Goal: Entertainment & Leisure: Consume media (video, audio)

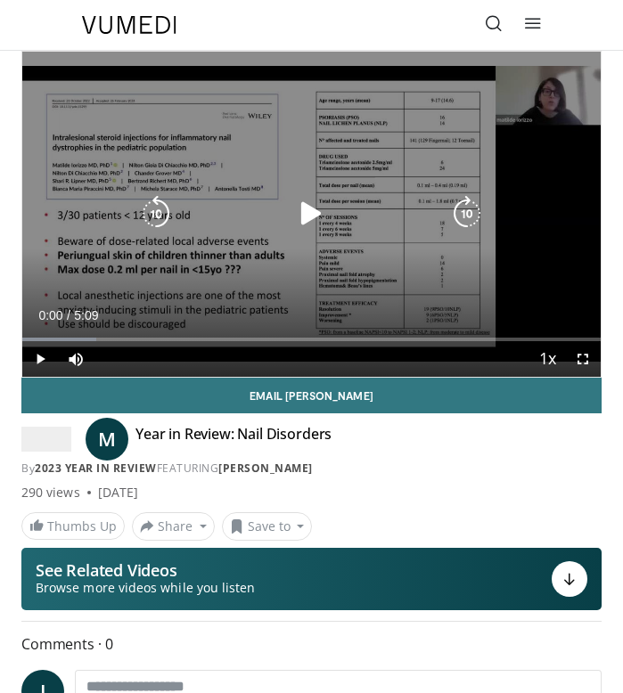
click at [255, 194] on div "10 seconds Tap to unmute" at bounding box center [311, 214] width 578 height 325
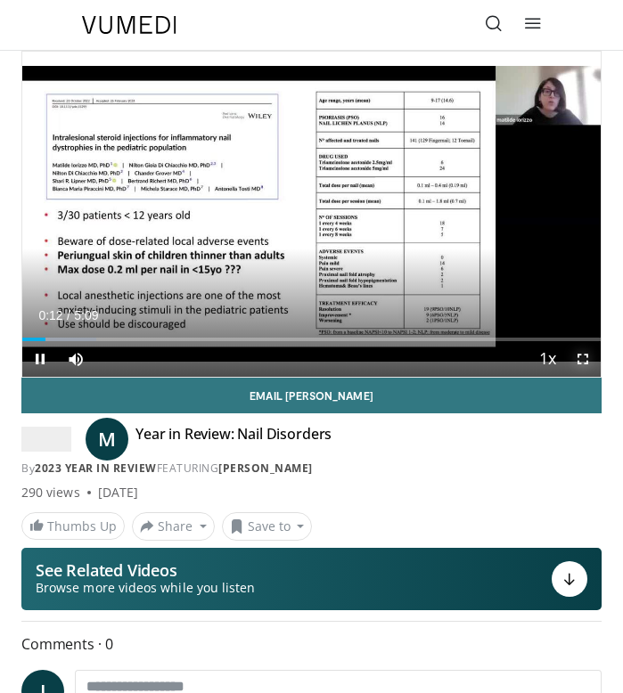
click at [578, 360] on span "Video Player" at bounding box center [583, 359] width 36 height 36
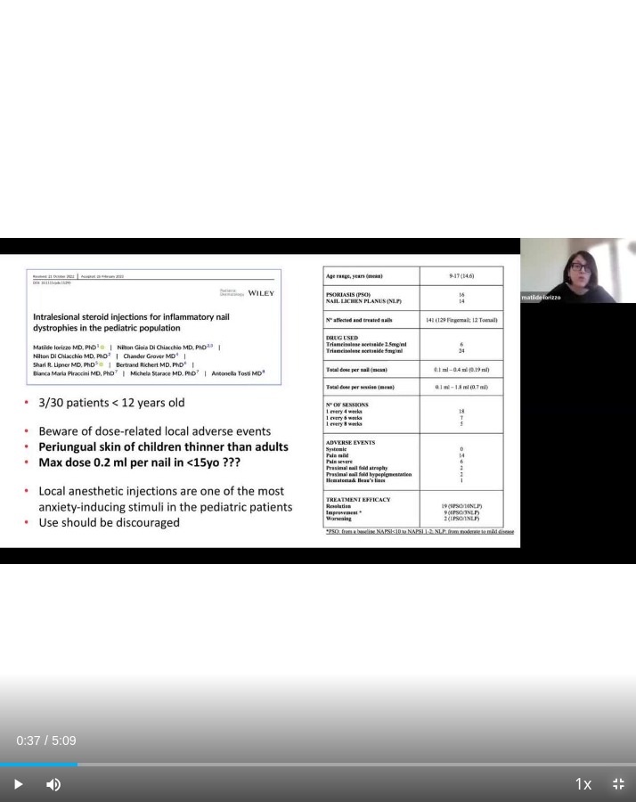
click at [612, 692] on span "Video Player" at bounding box center [618, 784] width 36 height 36
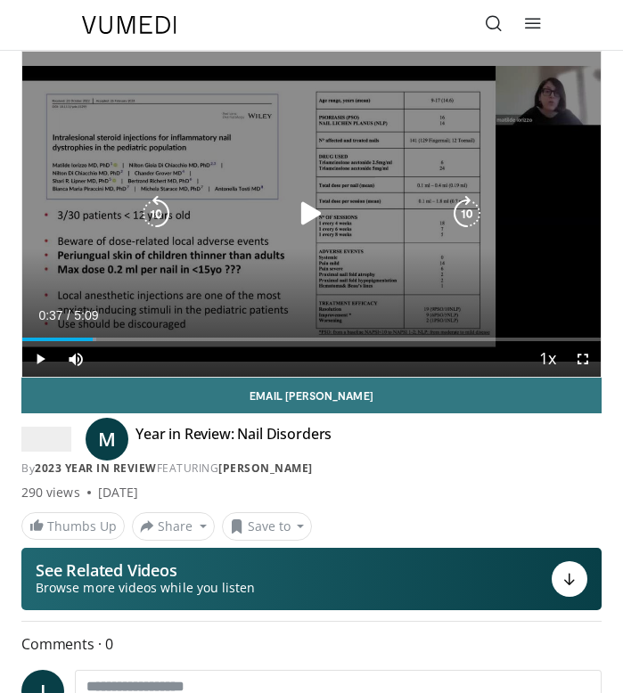
click at [316, 215] on icon "Video Player" at bounding box center [311, 214] width 36 height 36
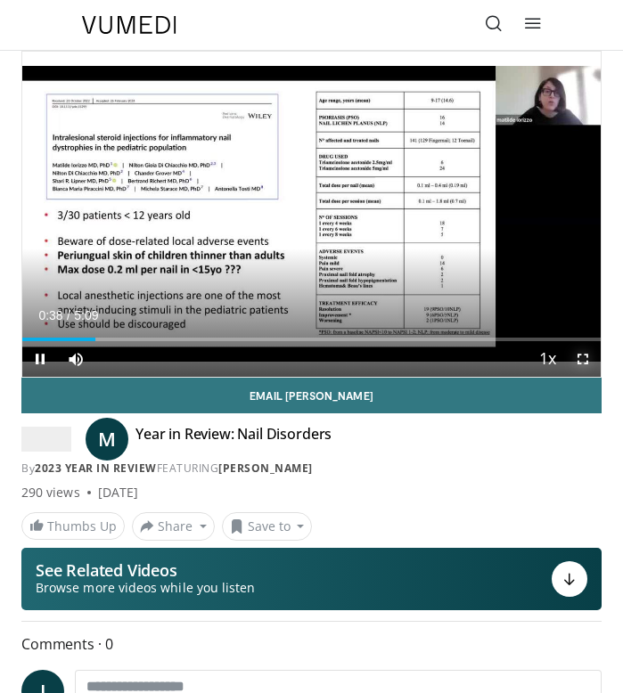
click at [576, 363] on span "Video Player" at bounding box center [583, 359] width 36 height 36
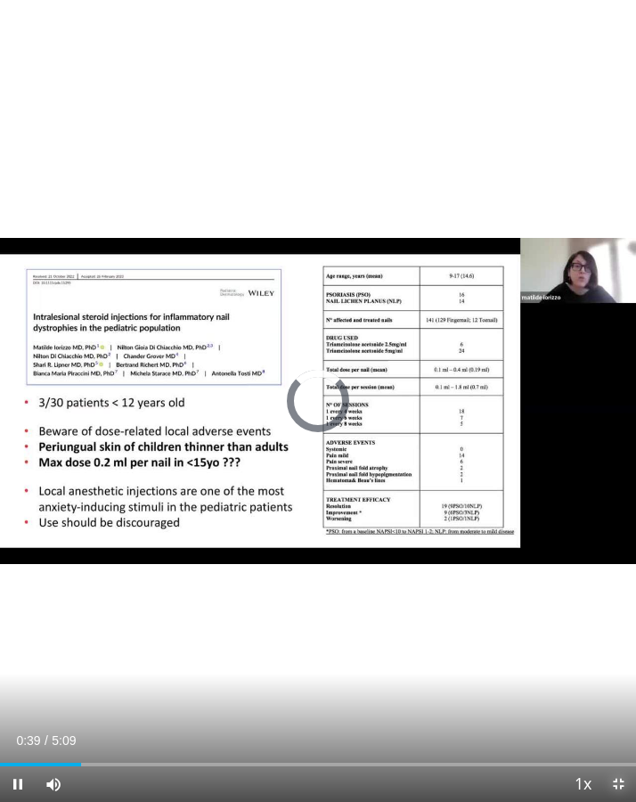
click at [620, 692] on span "Video Player" at bounding box center [618, 784] width 36 height 36
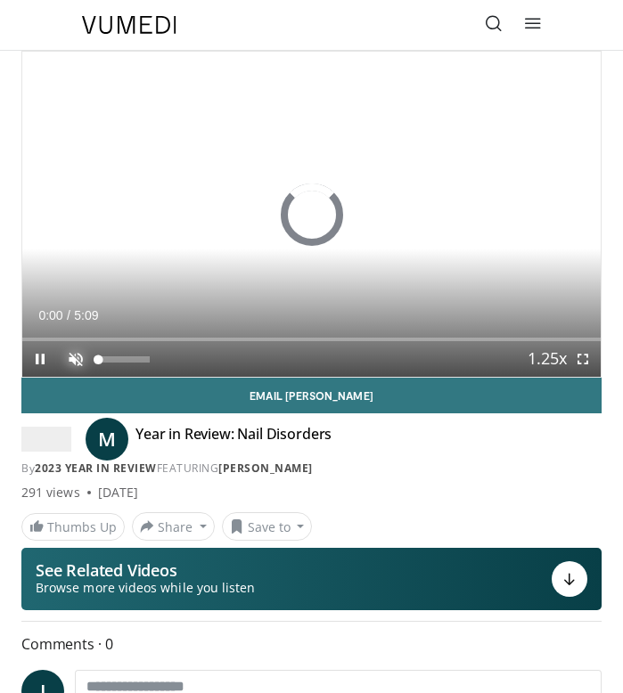
click at [84, 361] on span "Video Player" at bounding box center [76, 359] width 36 height 36
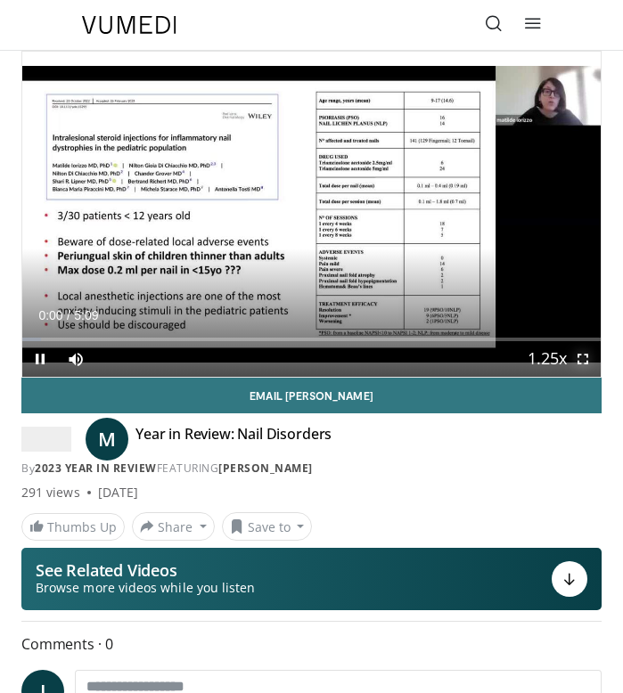
click at [590, 360] on span "Video Player" at bounding box center [583, 359] width 36 height 36
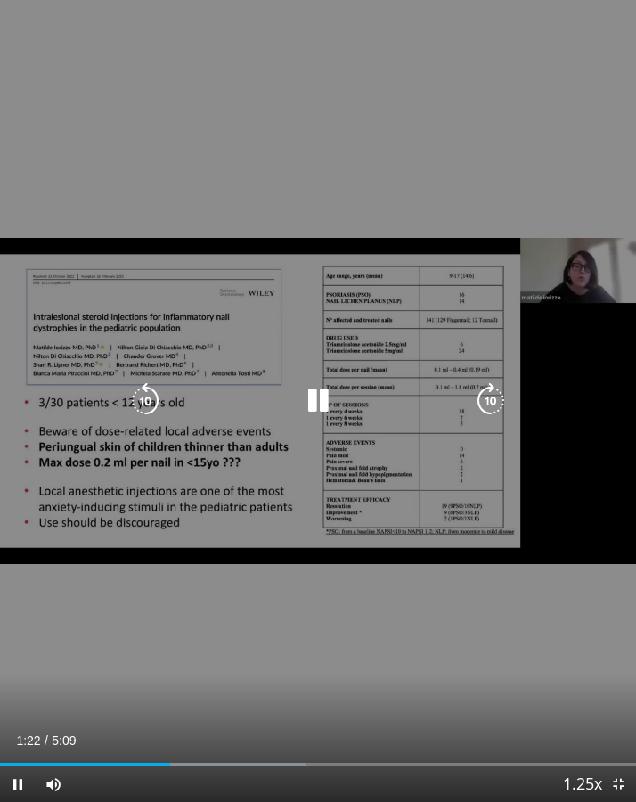
click at [318, 398] on icon "Video Player" at bounding box center [318, 401] width 36 height 36
click at [314, 394] on icon "Video Player" at bounding box center [318, 401] width 36 height 36
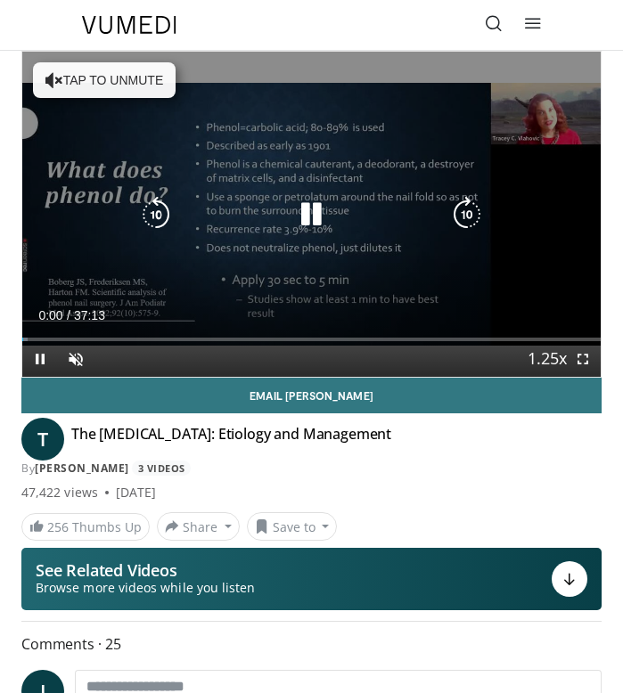
click at [317, 217] on icon "Video Player" at bounding box center [311, 215] width 36 height 36
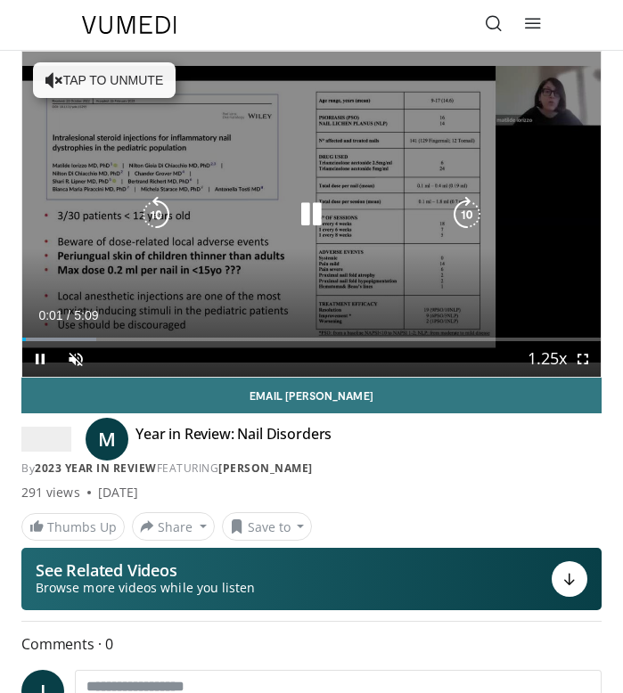
click at [297, 210] on icon "Video Player" at bounding box center [311, 215] width 36 height 36
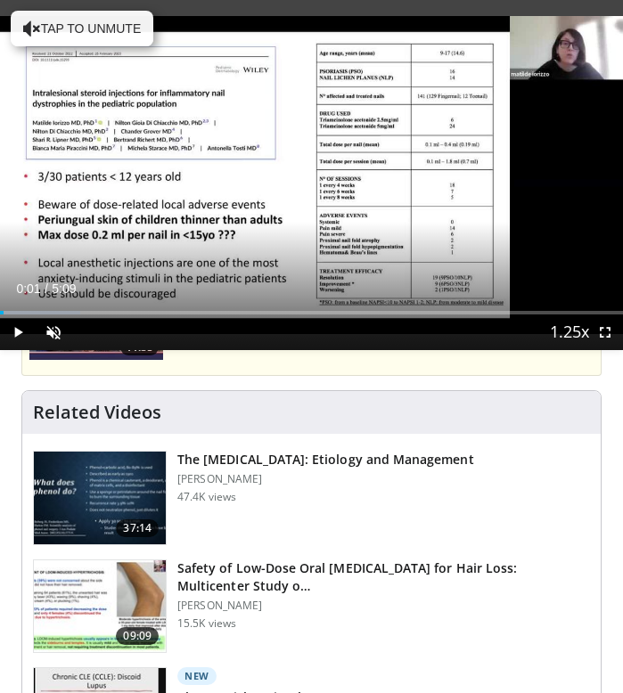
scroll to position [246, 0]
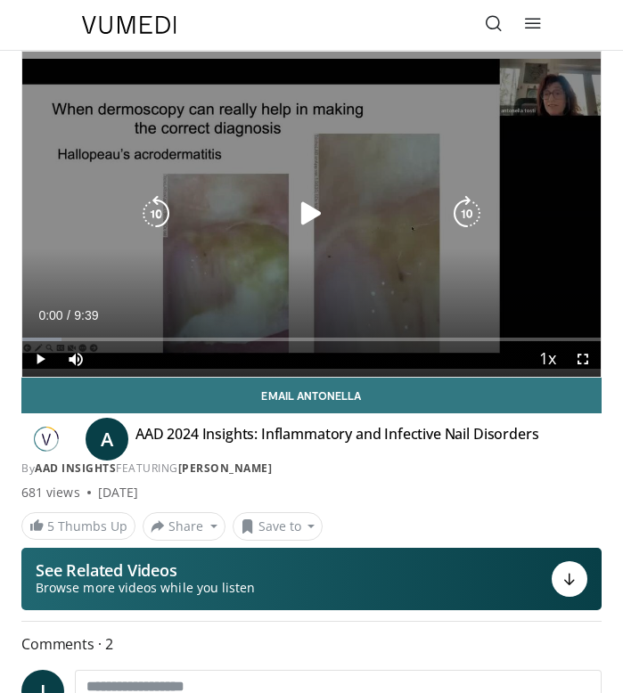
click at [308, 218] on icon "Video Player" at bounding box center [311, 214] width 36 height 36
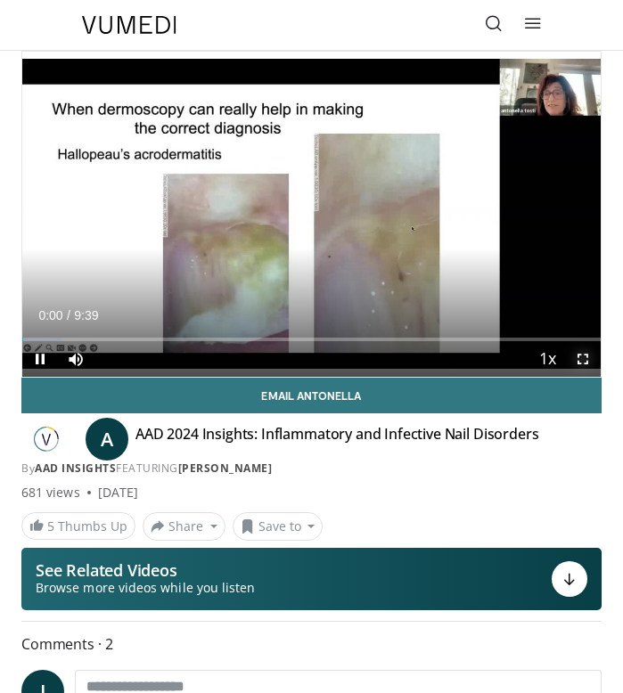
click at [573, 364] on span "Video Player" at bounding box center [583, 359] width 36 height 36
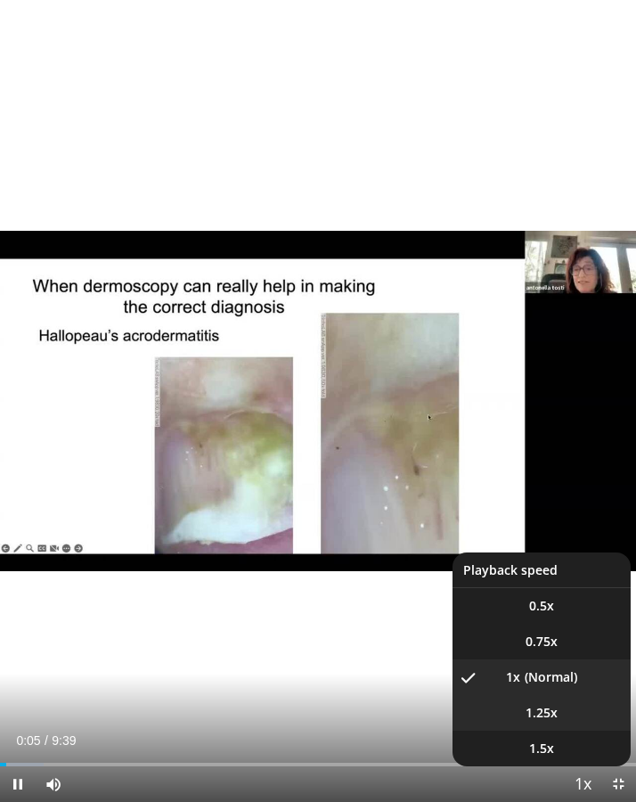
click at [530, 692] on span "1.25x" at bounding box center [542, 713] width 32 height 18
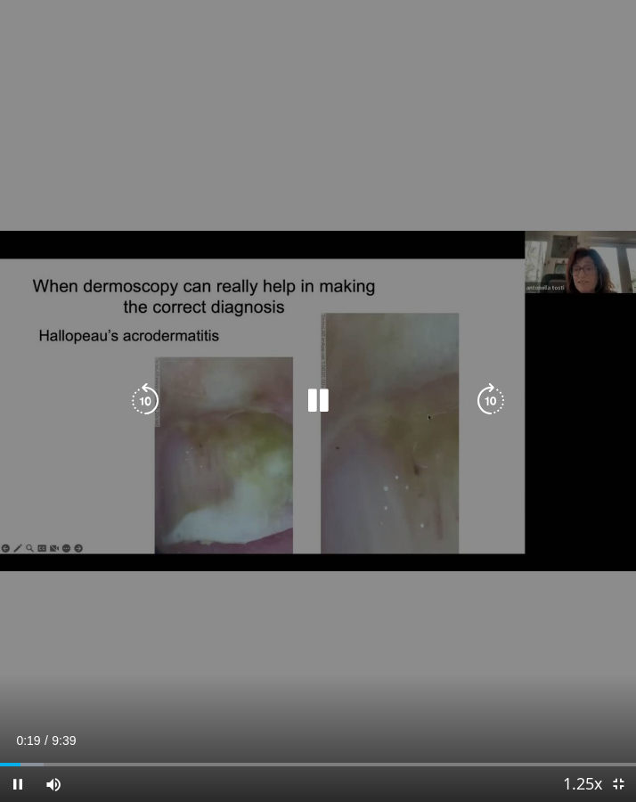
click at [307, 398] on icon "Video Player" at bounding box center [318, 401] width 36 height 36
click at [132, 394] on icon "Video Player" at bounding box center [145, 401] width 36 height 36
click at [313, 403] on icon "Video Player" at bounding box center [318, 401] width 36 height 36
click at [318, 391] on icon "Video Player" at bounding box center [318, 401] width 36 height 36
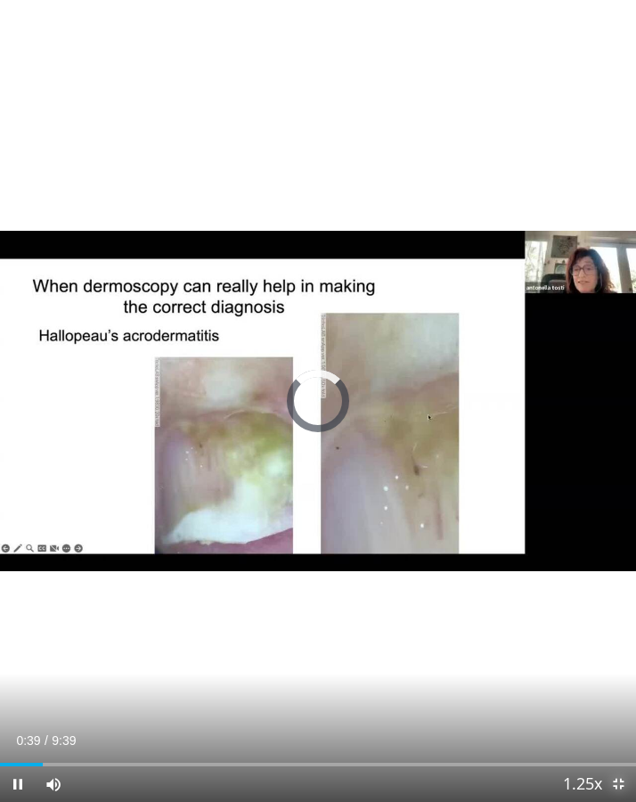
click at [615, 692] on span "Video Player" at bounding box center [618, 784] width 36 height 36
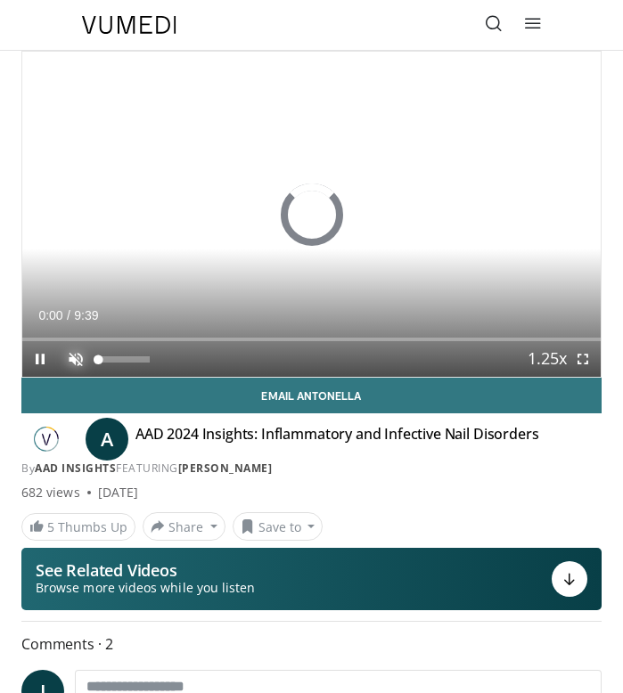
click at [73, 358] on span "Video Player" at bounding box center [76, 359] width 36 height 36
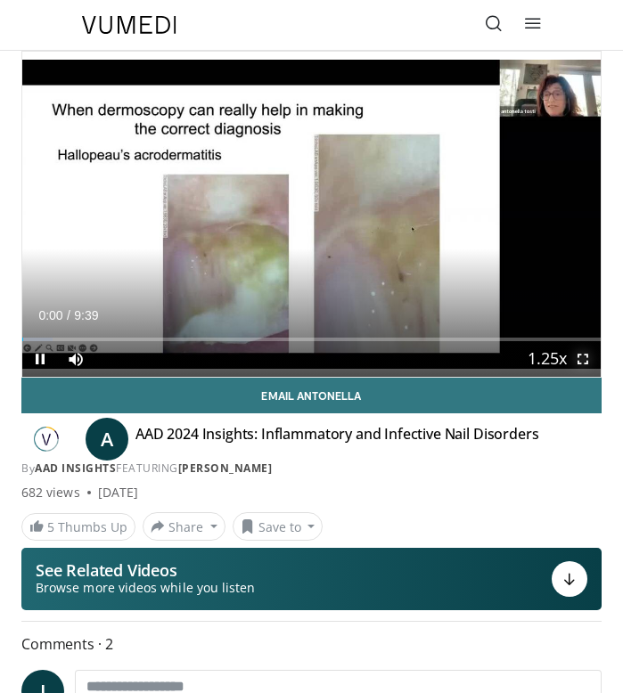
click at [583, 356] on span "Video Player" at bounding box center [583, 359] width 36 height 36
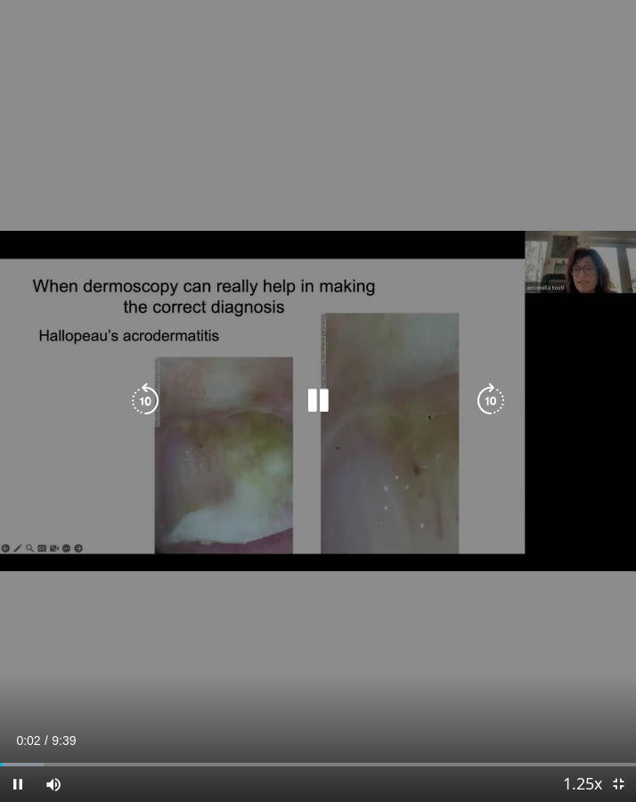
click at [485, 397] on icon "Video Player" at bounding box center [491, 401] width 36 height 36
click at [319, 407] on icon "Video Player" at bounding box center [318, 401] width 36 height 36
click at [156, 395] on icon "Video Player" at bounding box center [145, 401] width 36 height 36
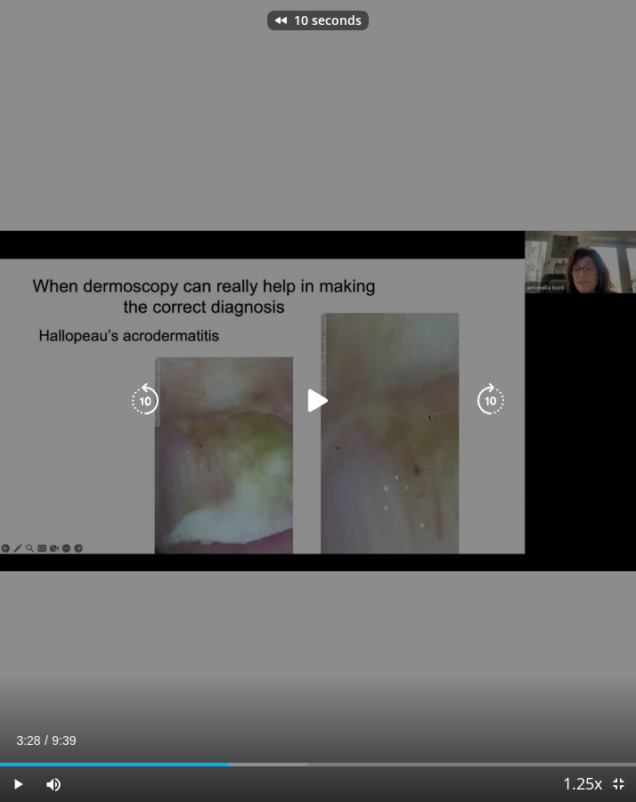
click at [135, 404] on icon "Video Player" at bounding box center [145, 401] width 36 height 36
click at [322, 403] on icon "Video Player" at bounding box center [318, 401] width 36 height 36
click at [294, 386] on div "Video Player" at bounding box center [317, 401] width 381 height 36
click at [307, 398] on icon "Video Player" at bounding box center [318, 401] width 36 height 36
click at [146, 392] on icon "Video Player" at bounding box center [145, 401] width 36 height 36
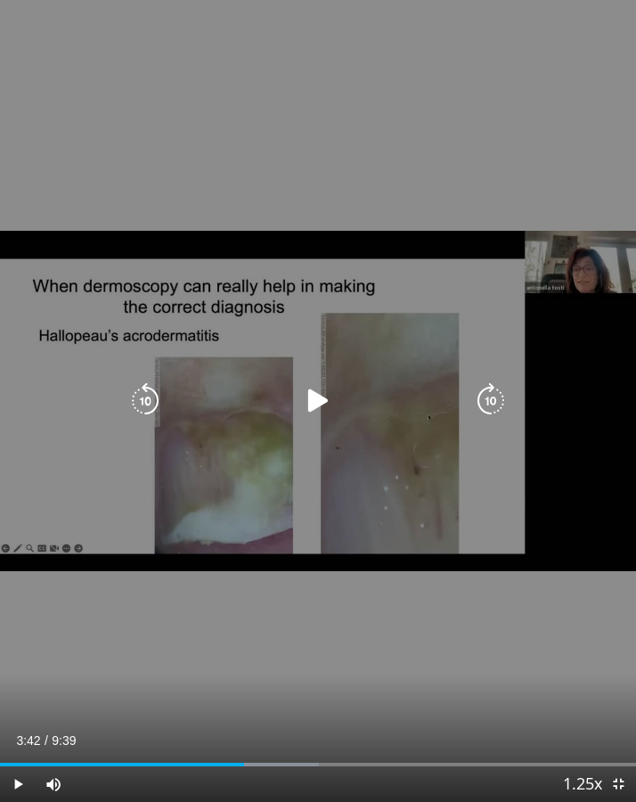
click at [312, 406] on icon "Video Player" at bounding box center [318, 401] width 36 height 36
click at [134, 394] on icon "Video Player" at bounding box center [145, 401] width 36 height 36
click at [319, 391] on icon "Video Player" at bounding box center [318, 401] width 36 height 36
click at [150, 402] on icon "Video Player" at bounding box center [145, 401] width 36 height 36
click at [143, 401] on icon "Video Player" at bounding box center [145, 401] width 36 height 36
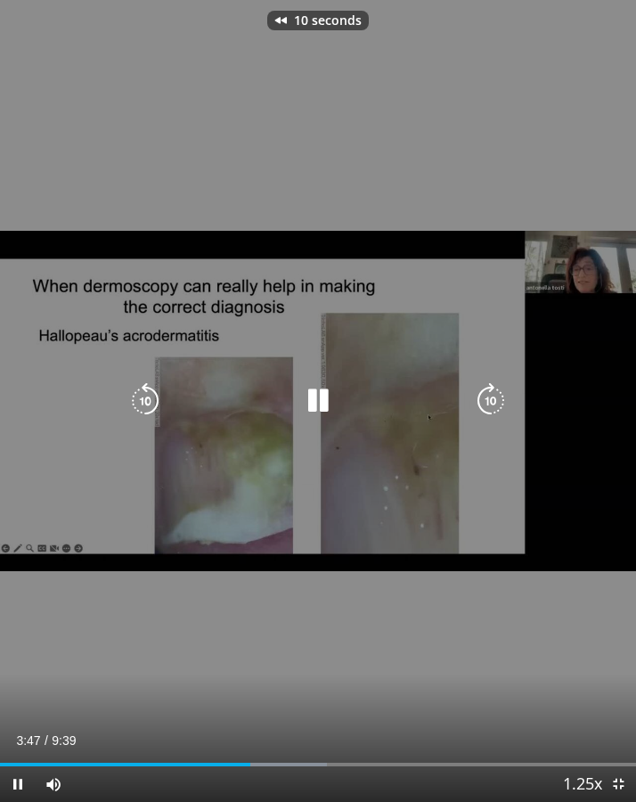
click at [143, 401] on icon "Video Player" at bounding box center [145, 401] width 36 height 36
click at [148, 398] on icon "Video Player" at bounding box center [145, 401] width 36 height 36
click at [151, 394] on icon "Video Player" at bounding box center [145, 401] width 36 height 36
click at [330, 412] on icon "Video Player" at bounding box center [318, 401] width 36 height 36
click at [315, 401] on icon "Video Player" at bounding box center [318, 401] width 36 height 36
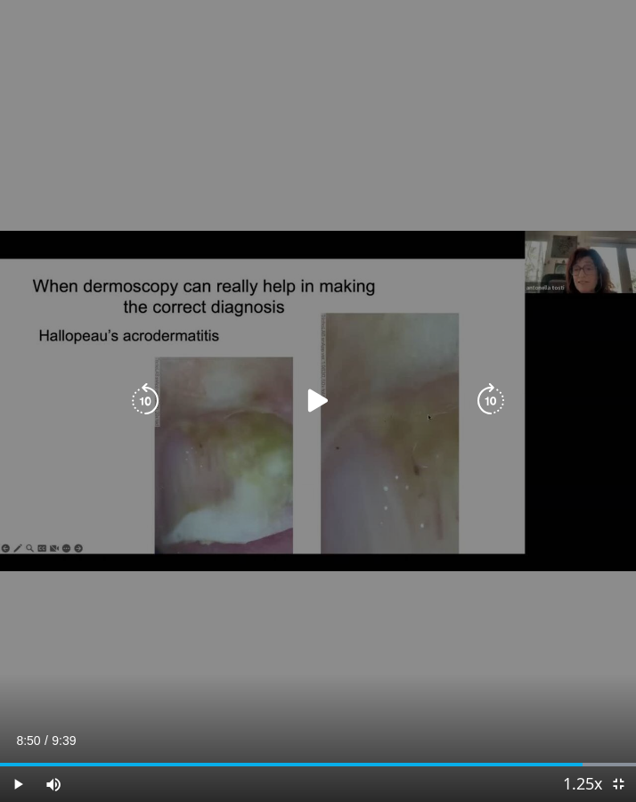
click at [137, 401] on icon "Video Player" at bounding box center [145, 401] width 36 height 36
click at [293, 397] on div "Video Player" at bounding box center [317, 401] width 381 height 36
click at [306, 399] on icon "Video Player" at bounding box center [318, 401] width 36 height 36
click at [320, 403] on icon "Video Player" at bounding box center [318, 401] width 36 height 36
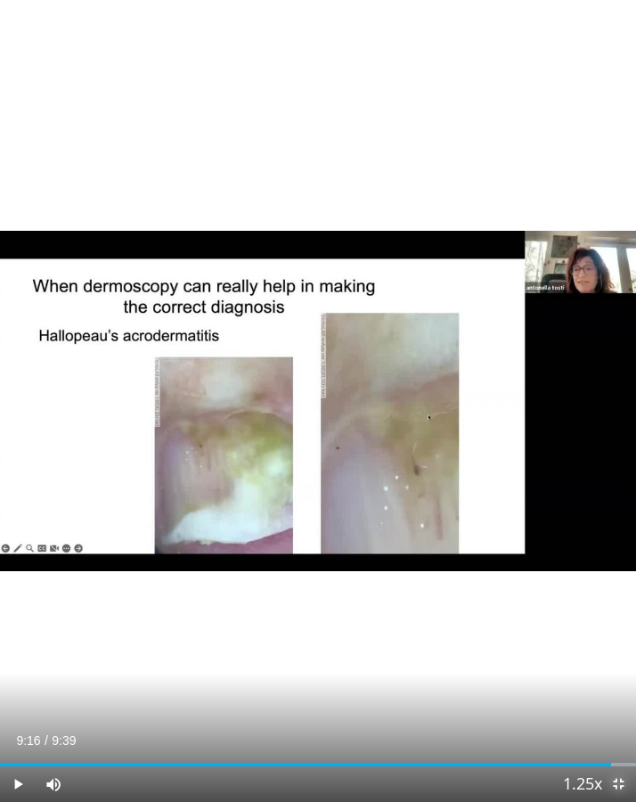
click at [620, 692] on span "Video Player" at bounding box center [618, 784] width 36 height 36
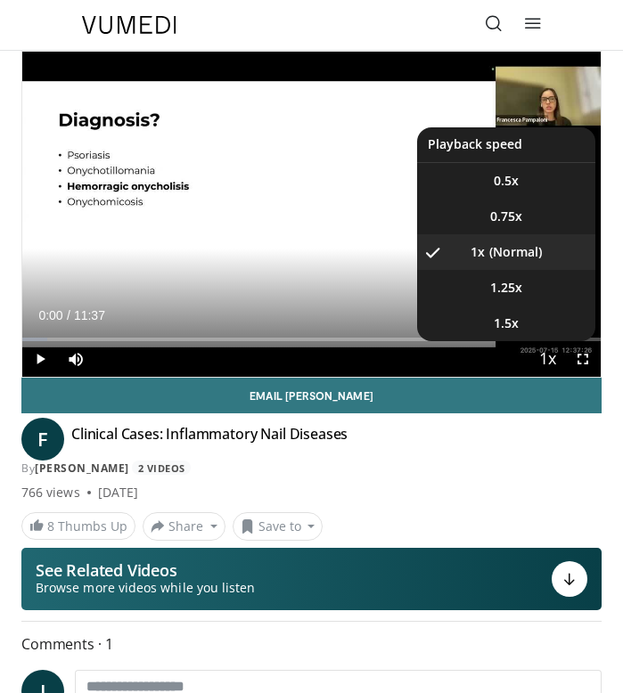
click at [548, 359] on span "Video Player" at bounding box center [546, 360] width 25 height 36
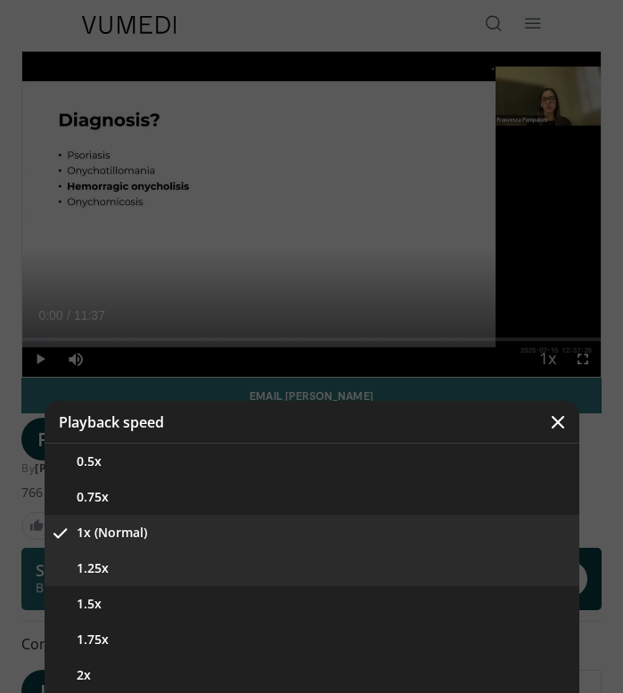
click at [151, 573] on button "1.25x" at bounding box center [312, 568] width 534 height 36
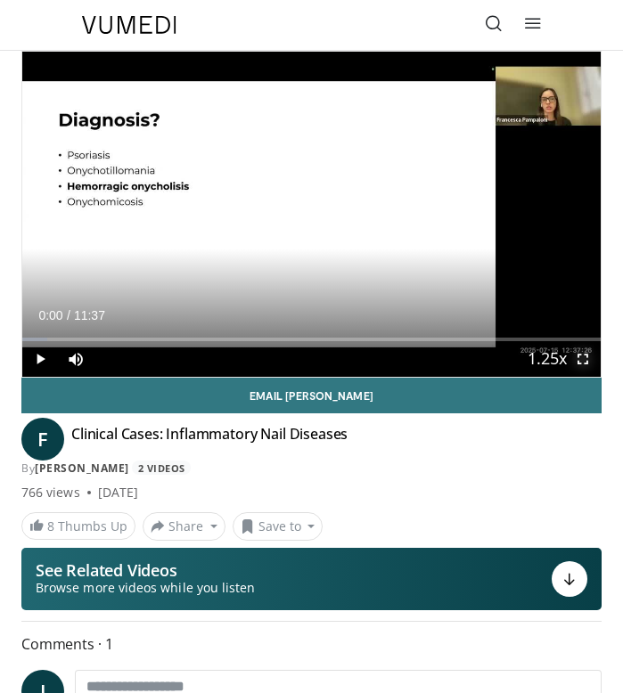
click at [583, 360] on span "Video Player" at bounding box center [583, 359] width 36 height 36
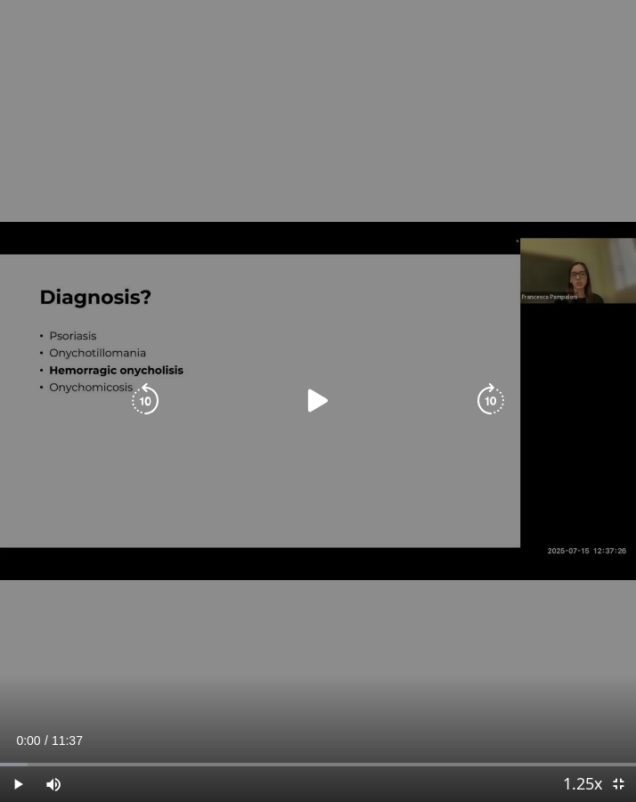
click at [301, 397] on icon "Video Player" at bounding box center [318, 401] width 36 height 36
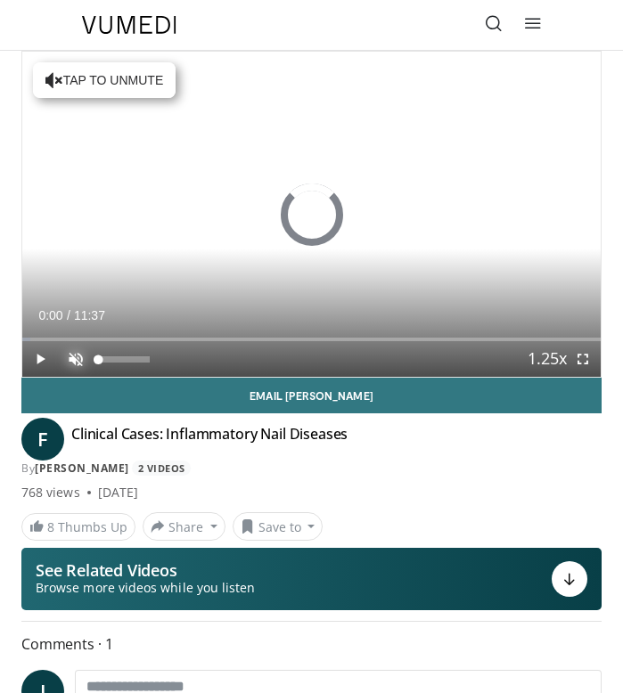
click at [82, 362] on span "Video Player" at bounding box center [76, 359] width 36 height 36
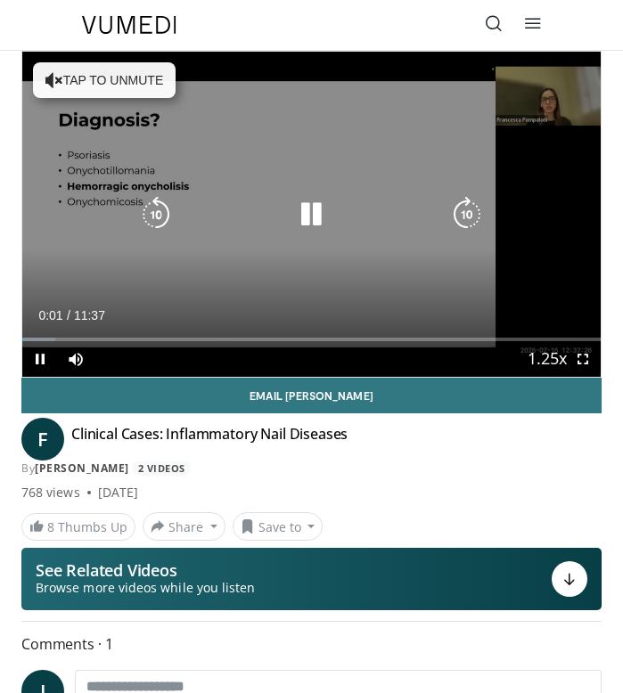
click at [307, 215] on icon "Video Player" at bounding box center [311, 215] width 36 height 36
click at [319, 207] on icon "Video Player" at bounding box center [311, 215] width 36 height 36
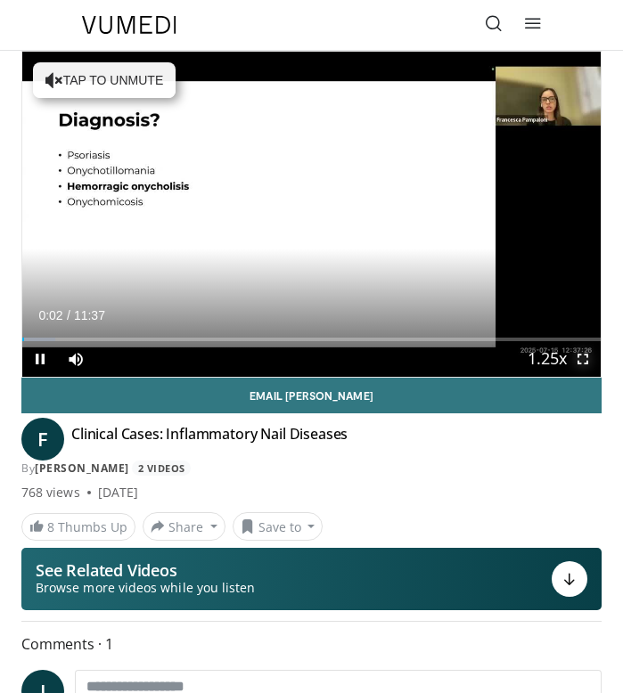
click at [574, 360] on span "Video Player" at bounding box center [583, 359] width 36 height 36
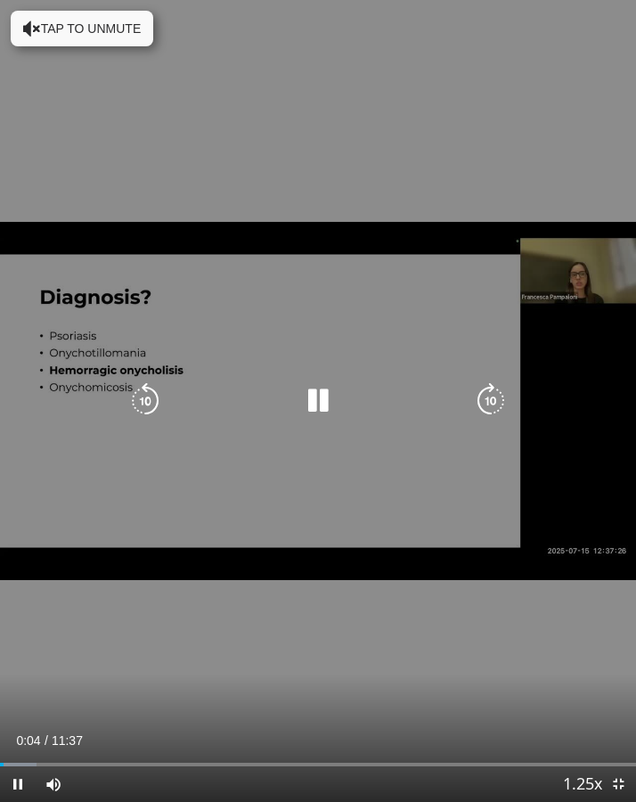
click at [518, 397] on div "10 seconds Tap to unmute" at bounding box center [318, 401] width 636 height 802
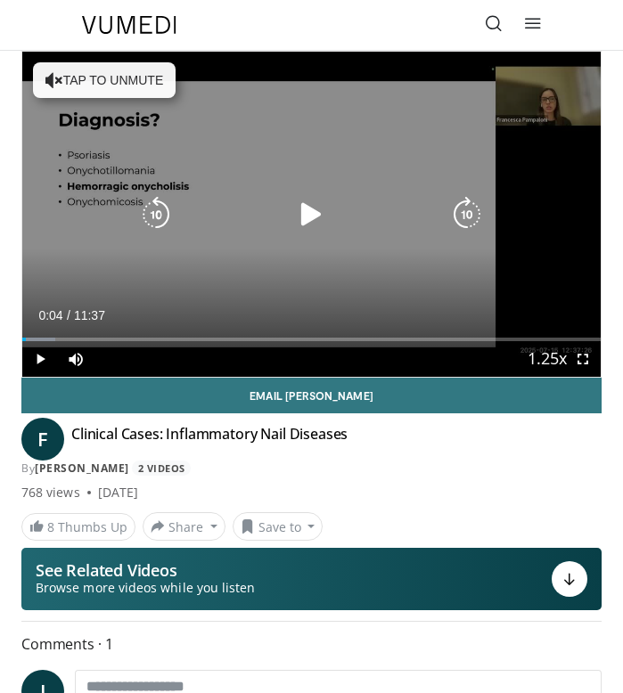
click at [295, 214] on icon "Video Player" at bounding box center [311, 215] width 36 height 36
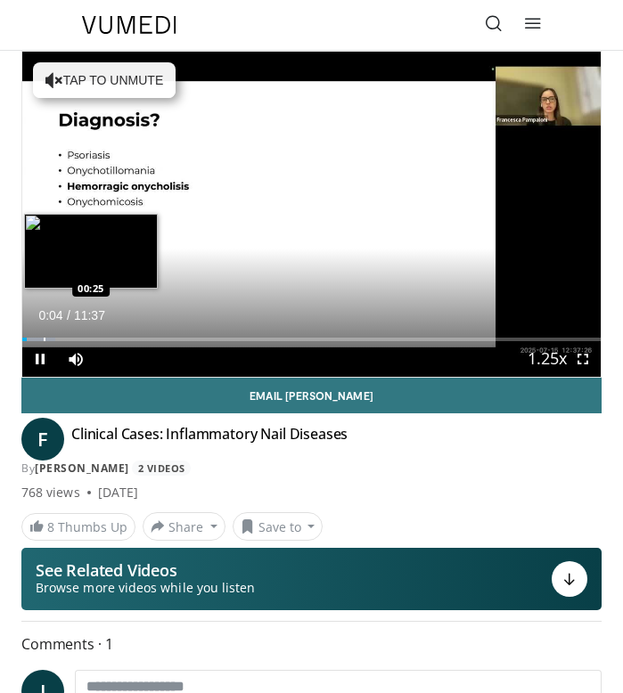
click at [44, 335] on div "Loaded : 5.69% 00:04 00:25" at bounding box center [311, 332] width 578 height 17
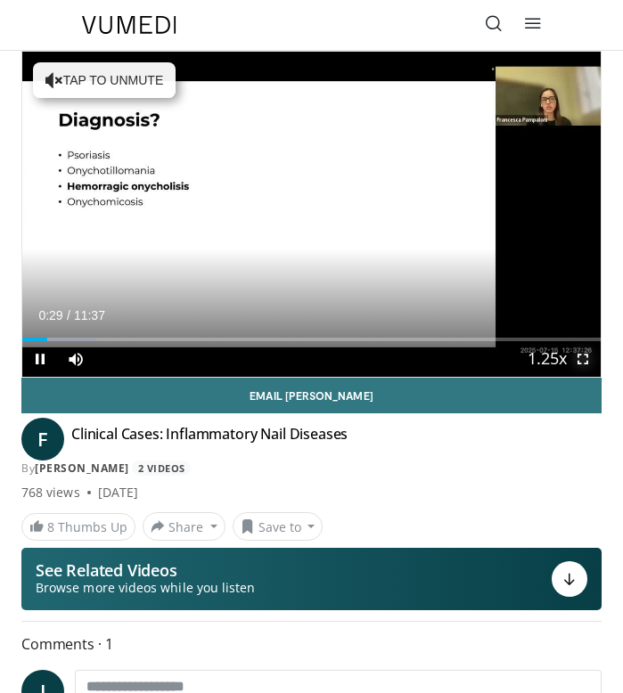
click at [583, 362] on span "Video Player" at bounding box center [583, 359] width 36 height 36
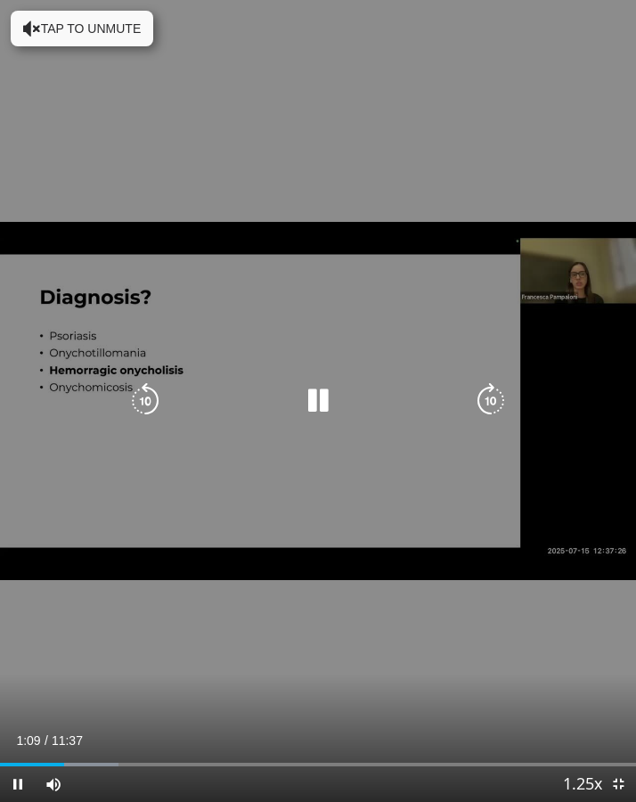
click at [315, 397] on icon "Video Player" at bounding box center [318, 401] width 36 height 36
click at [146, 399] on icon "Video Player" at bounding box center [145, 401] width 36 height 36
click at [224, 541] on div "10 seconds Tap to unmute" at bounding box center [318, 401] width 636 height 802
click at [315, 408] on icon "Video Player" at bounding box center [318, 401] width 36 height 36
click at [144, 398] on icon "Video Player" at bounding box center [145, 401] width 36 height 36
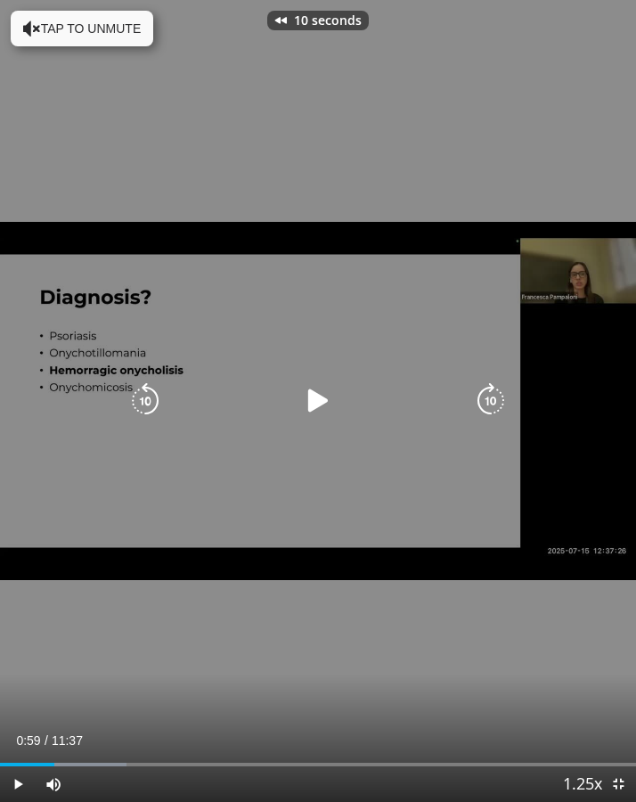
click at [310, 407] on icon "Video Player" at bounding box center [318, 401] width 36 height 36
click at [314, 405] on icon "Video Player" at bounding box center [318, 401] width 36 height 36
click at [322, 408] on icon "Video Player" at bounding box center [318, 401] width 36 height 36
click at [316, 405] on icon "Video Player" at bounding box center [318, 401] width 36 height 36
click at [318, 398] on icon "Video Player" at bounding box center [318, 401] width 36 height 36
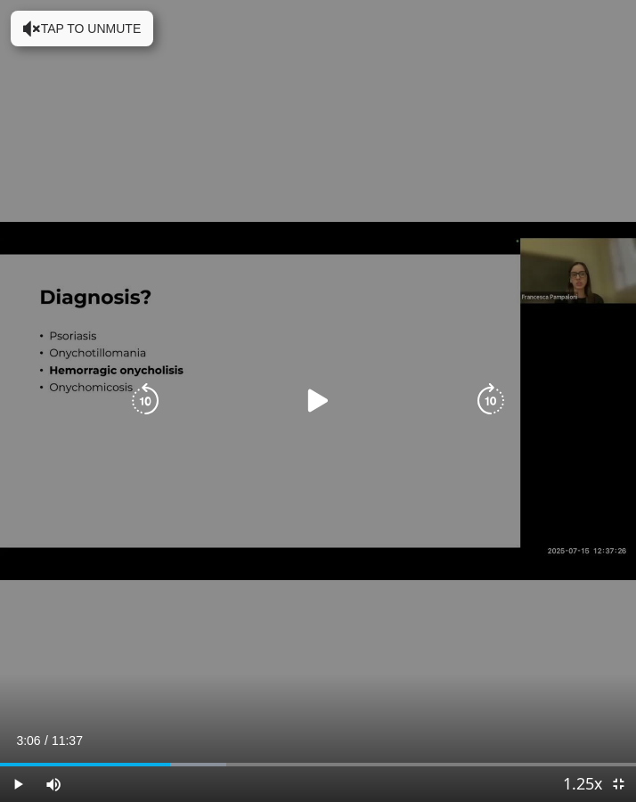
click at [129, 408] on icon "Video Player" at bounding box center [145, 401] width 36 height 36
click at [310, 403] on icon "Video Player" at bounding box center [318, 401] width 36 height 36
click at [311, 404] on icon "Video Player" at bounding box center [318, 401] width 36 height 36
click at [313, 403] on icon "Video Player" at bounding box center [318, 401] width 36 height 36
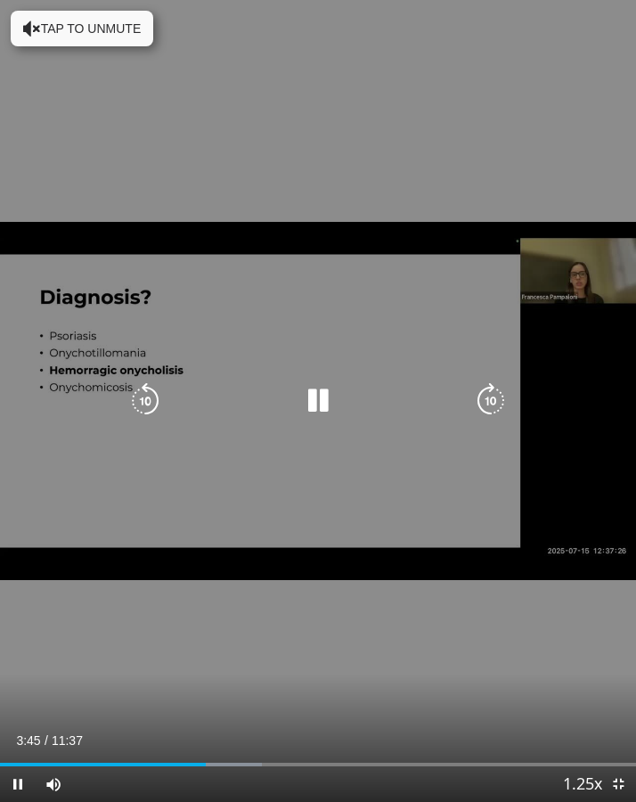
click at [147, 187] on div "10 seconds Tap to unmute" at bounding box center [318, 401] width 636 height 802
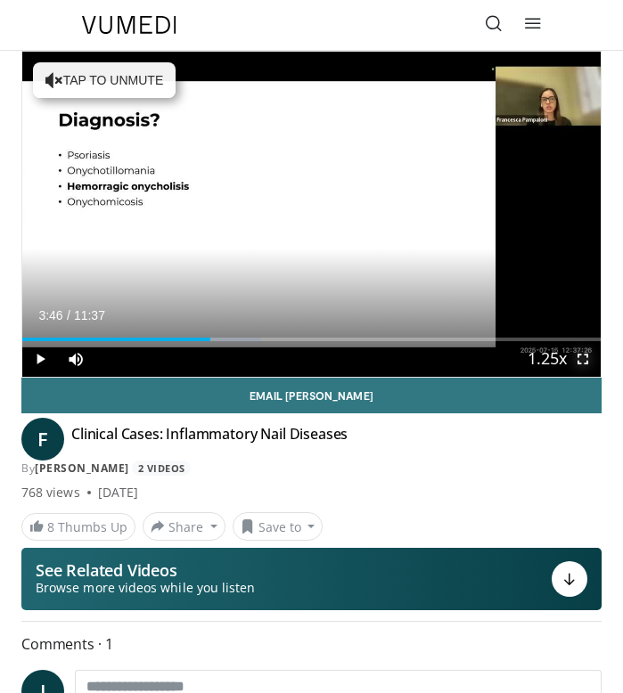
click at [585, 360] on span "Video Player" at bounding box center [583, 359] width 36 height 36
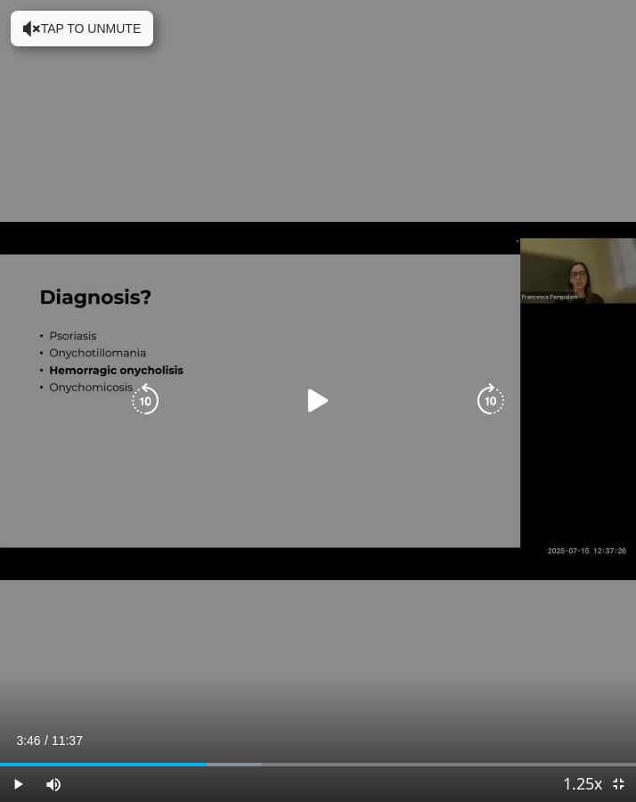
click at [304, 401] on icon "Video Player" at bounding box center [318, 401] width 36 height 36
click at [317, 405] on icon "Video Player" at bounding box center [318, 401] width 36 height 36
click at [133, 401] on icon "Video Player" at bounding box center [145, 401] width 36 height 36
click at [328, 387] on icon "Video Player" at bounding box center [318, 401] width 36 height 36
click at [316, 400] on icon "Video Player" at bounding box center [318, 401] width 36 height 36
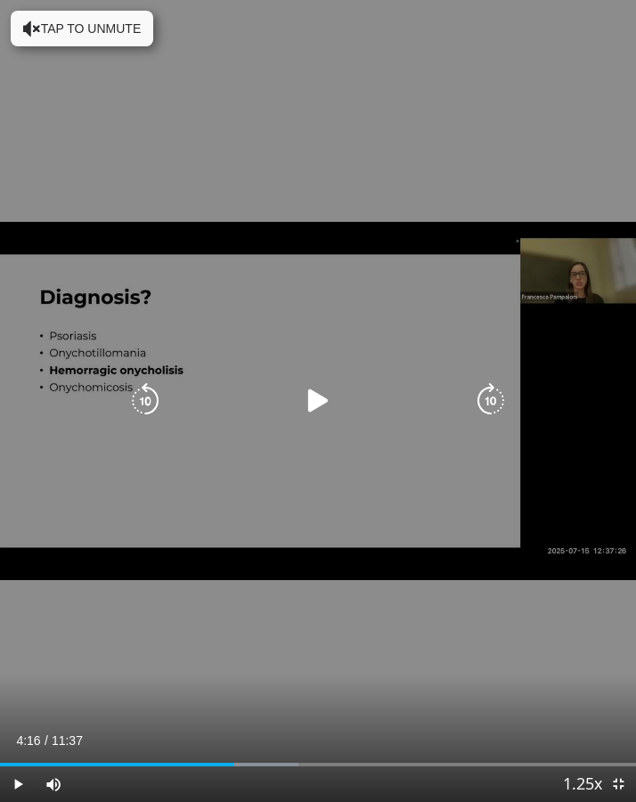
click at [139, 403] on icon "Video Player" at bounding box center [145, 401] width 36 height 36
click at [140, 403] on icon "Video Player" at bounding box center [145, 401] width 36 height 36
click at [314, 389] on icon "Video Player" at bounding box center [318, 401] width 36 height 36
click at [321, 408] on icon "Video Player" at bounding box center [318, 401] width 36 height 36
click at [146, 400] on icon "Video Player" at bounding box center [145, 401] width 36 height 36
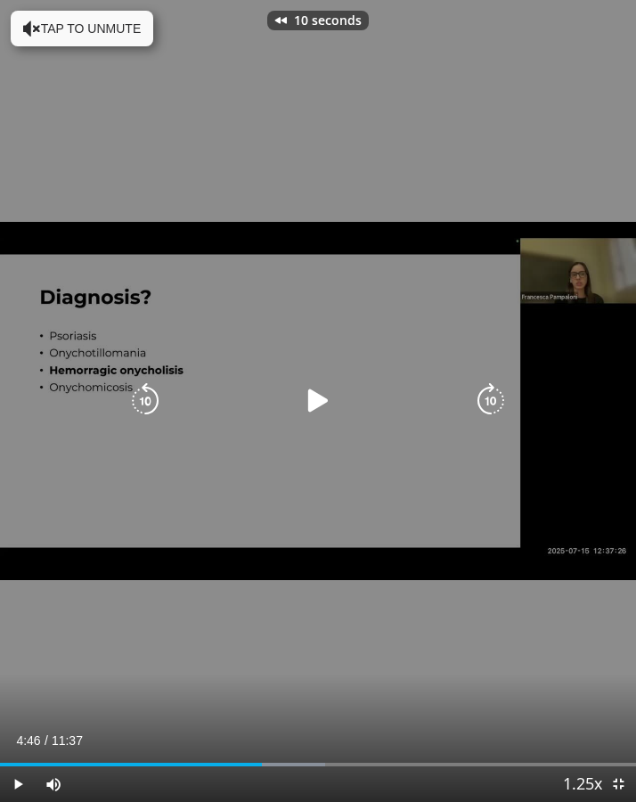
click at [314, 403] on icon "Video Player" at bounding box center [318, 401] width 36 height 36
click at [140, 403] on icon "Video Player" at bounding box center [145, 401] width 36 height 36
click at [330, 396] on icon "Video Player" at bounding box center [318, 401] width 36 height 36
click at [317, 404] on icon "Video Player" at bounding box center [318, 401] width 36 height 36
click at [156, 409] on icon "Video Player" at bounding box center [145, 401] width 36 height 36
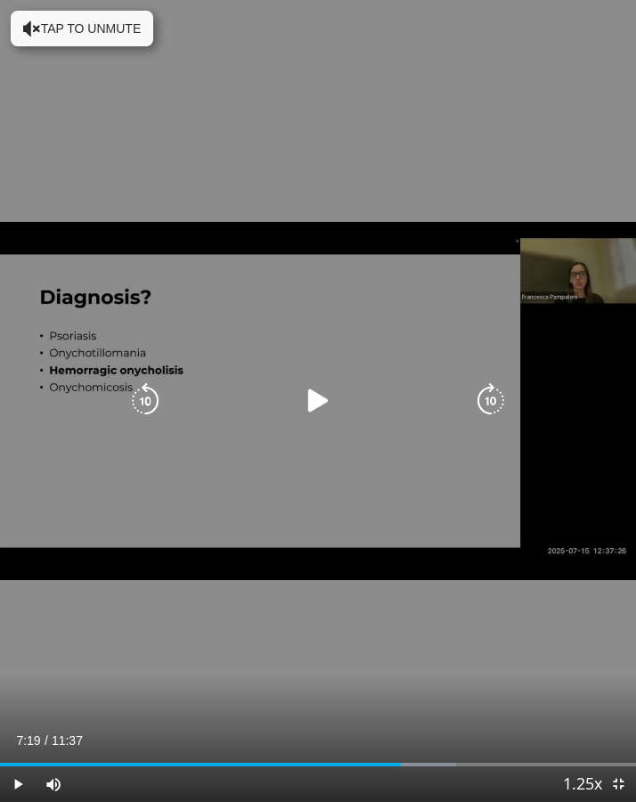
click at [136, 409] on icon "Video Player" at bounding box center [145, 401] width 36 height 36
click at [316, 398] on icon "Video Player" at bounding box center [318, 401] width 36 height 36
click at [153, 397] on icon "Video Player" at bounding box center [145, 401] width 36 height 36
click at [314, 403] on icon "Video Player" at bounding box center [318, 401] width 36 height 36
click at [138, 403] on icon "Video Player" at bounding box center [145, 401] width 36 height 36
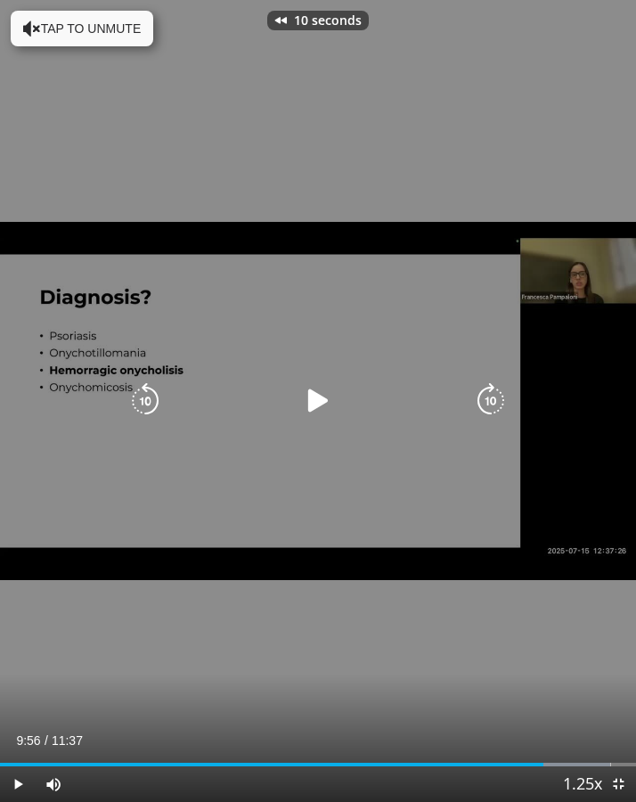
click at [138, 403] on icon "Video Player" at bounding box center [145, 401] width 36 height 36
click at [309, 405] on icon "Video Player" at bounding box center [318, 401] width 36 height 36
click at [135, 403] on icon "Video Player" at bounding box center [145, 401] width 36 height 36
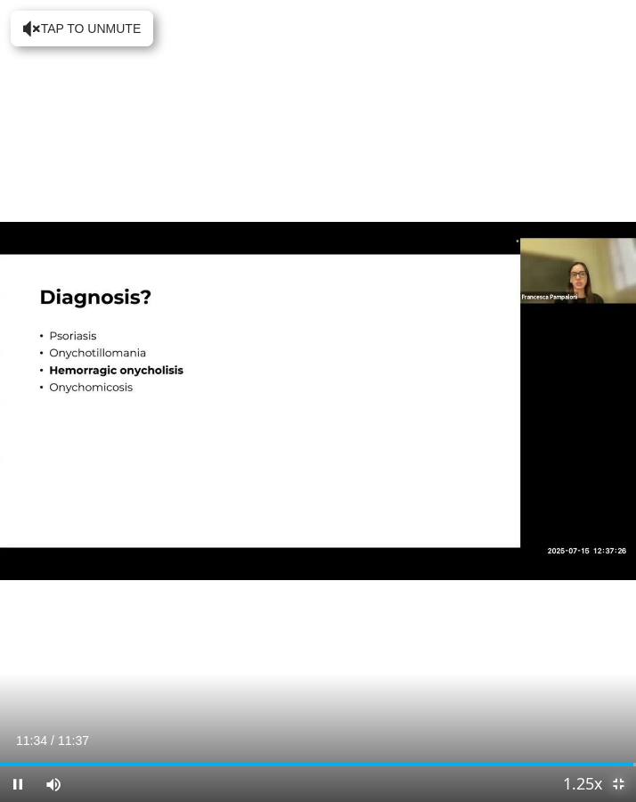
click at [617, 692] on span "Video Player" at bounding box center [618, 784] width 36 height 36
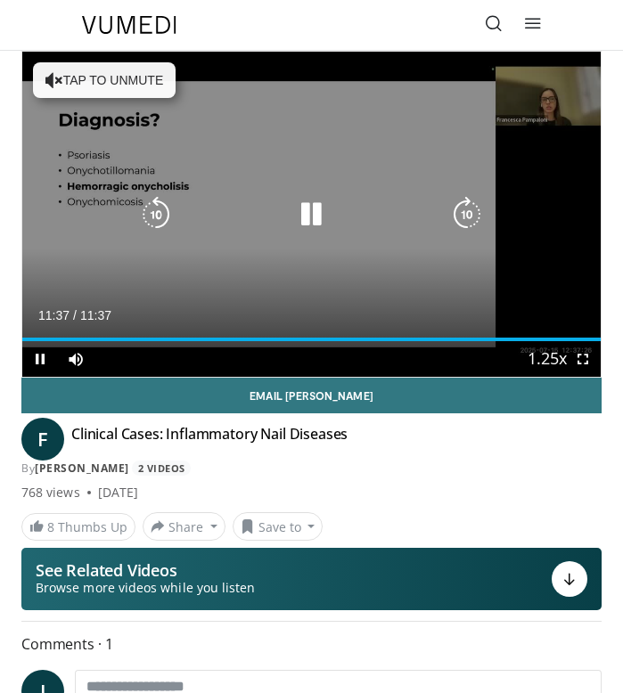
click at [303, 220] on icon "Video Player" at bounding box center [311, 215] width 36 height 36
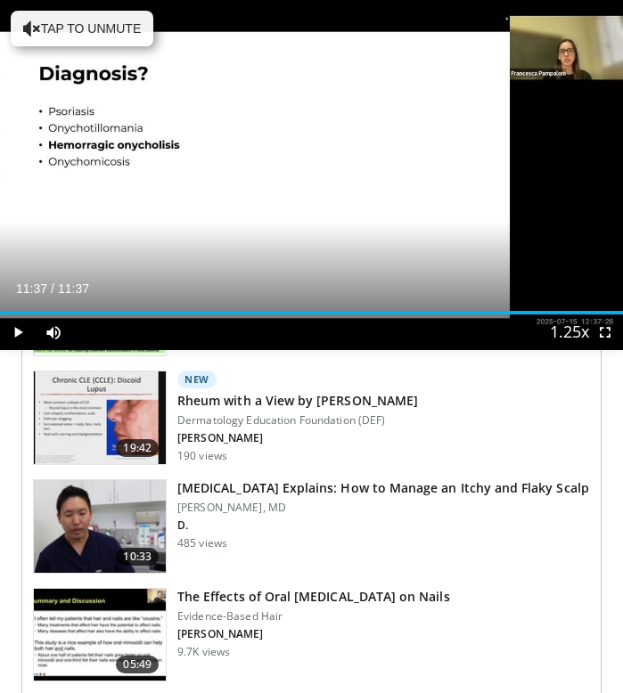
scroll to position [1166, 0]
